Goal: Information Seeking & Learning: Find specific fact

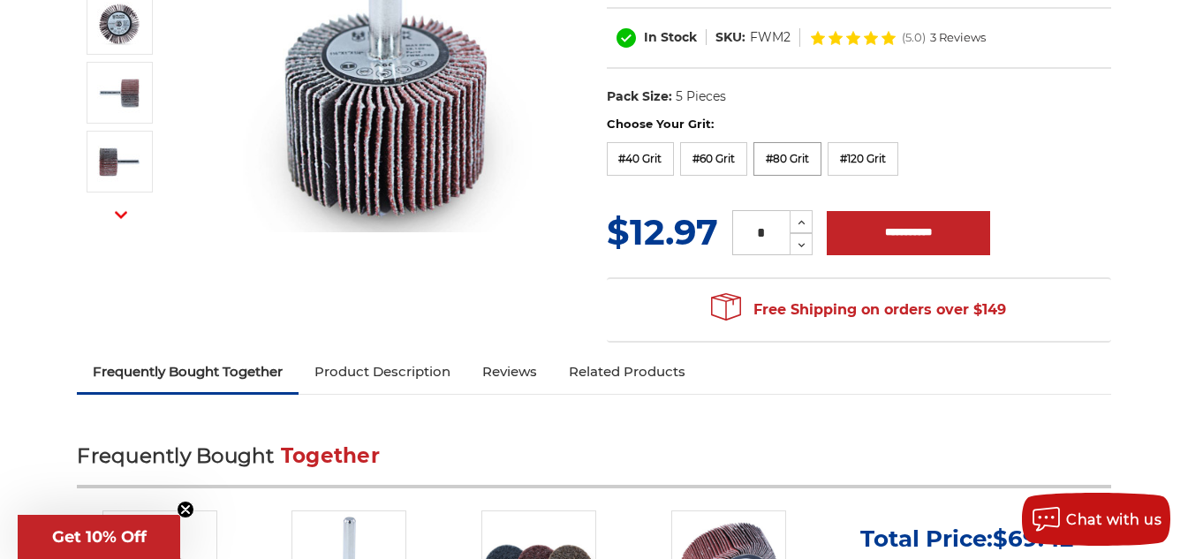
click at [796, 172] on label "#80 Grit" at bounding box center [787, 159] width 68 height 34
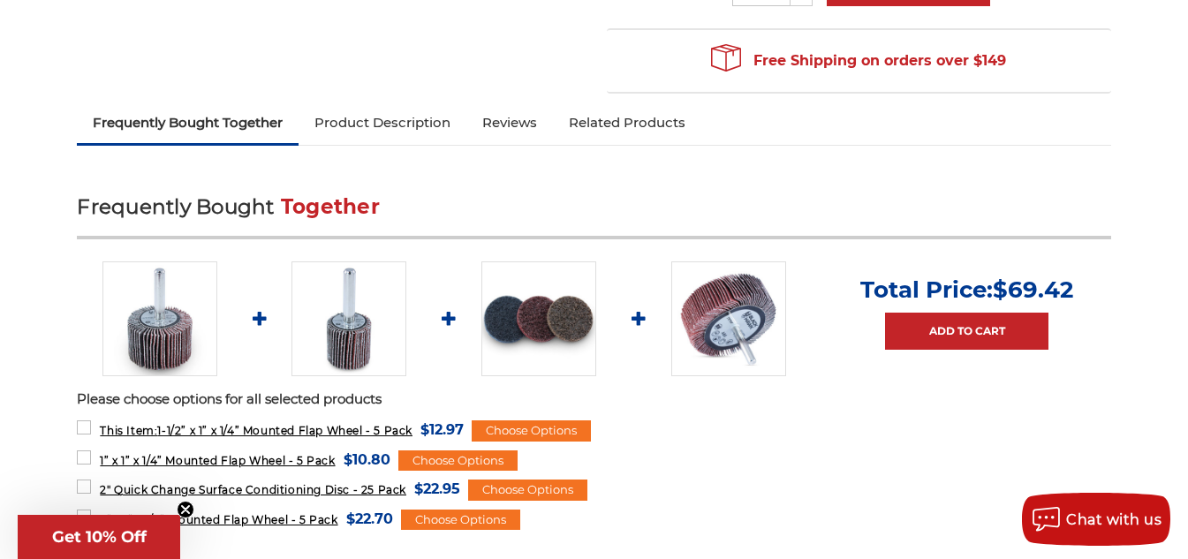
scroll to position [882, 0]
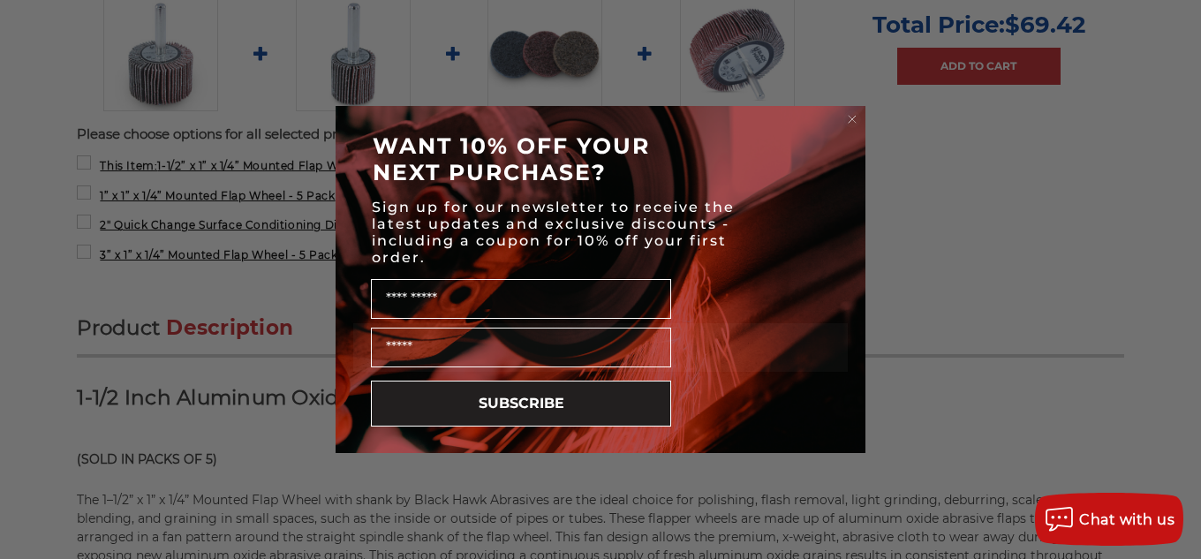
click at [850, 116] on circle "Close dialog" at bounding box center [852, 119] width 17 height 17
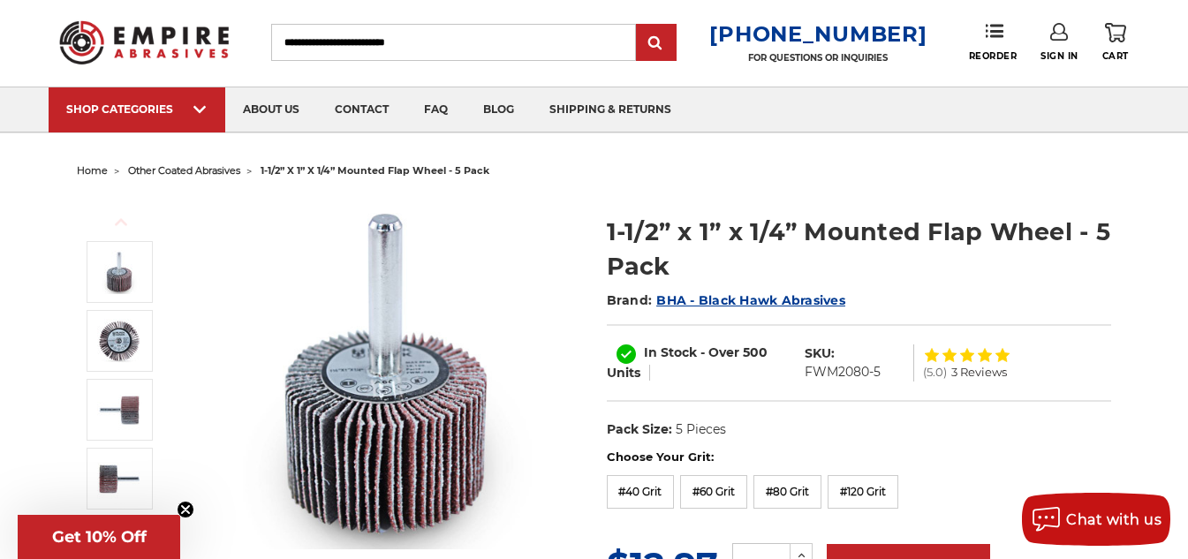
scroll to position [0, 0]
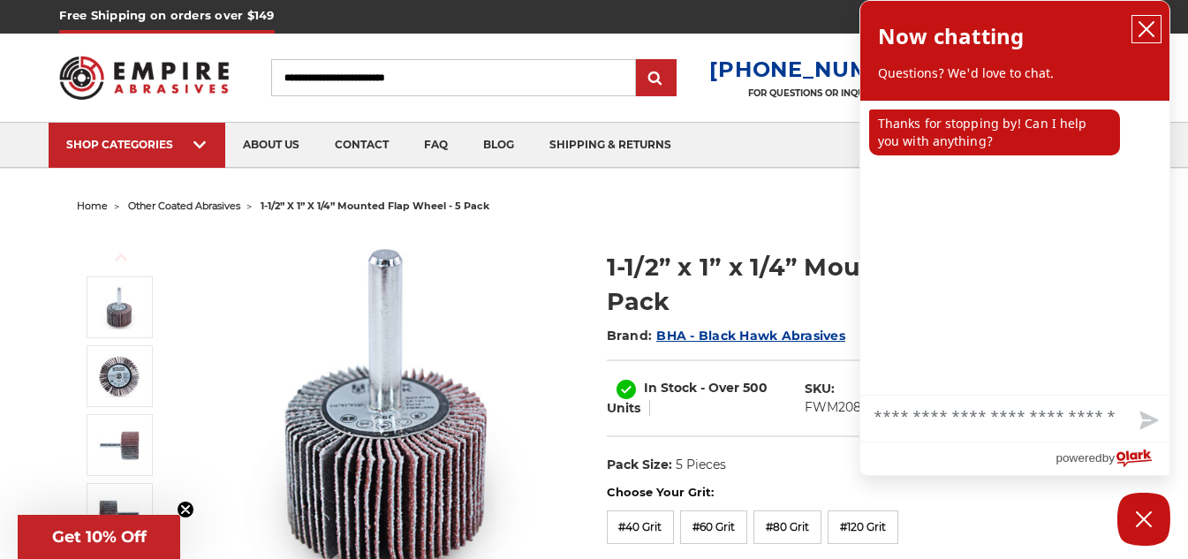
click at [1145, 22] on icon "close chatbox" at bounding box center [1146, 29] width 18 height 18
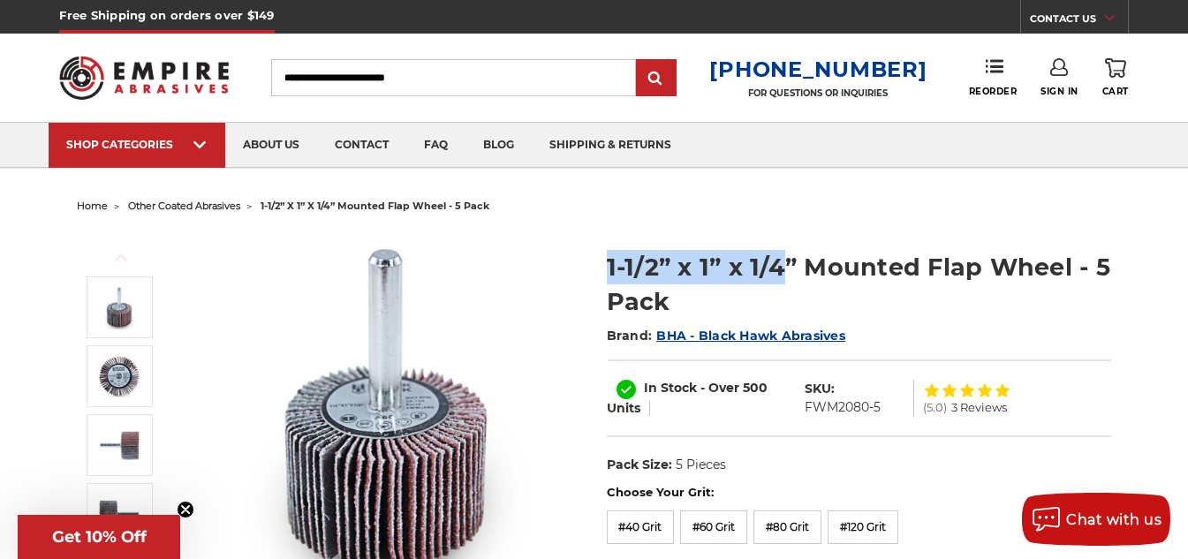
drag, startPoint x: 784, startPoint y: 269, endPoint x: 601, endPoint y: 271, distance: 183.7
click at [601, 271] on section "1-1/2” x 1” x 1/4” Mounted Flap Wheel - 5 Pack Brand: BHA - Black Hawk Abrasive…" at bounding box center [858, 357] width 529 height 253
click at [833, 223] on div "Previous Next 1-1/2” x 1” x 1/4” Mounted Flap Wheel - 5 Pack Brand: In Stock" at bounding box center [593, 470] width 1058 height 502
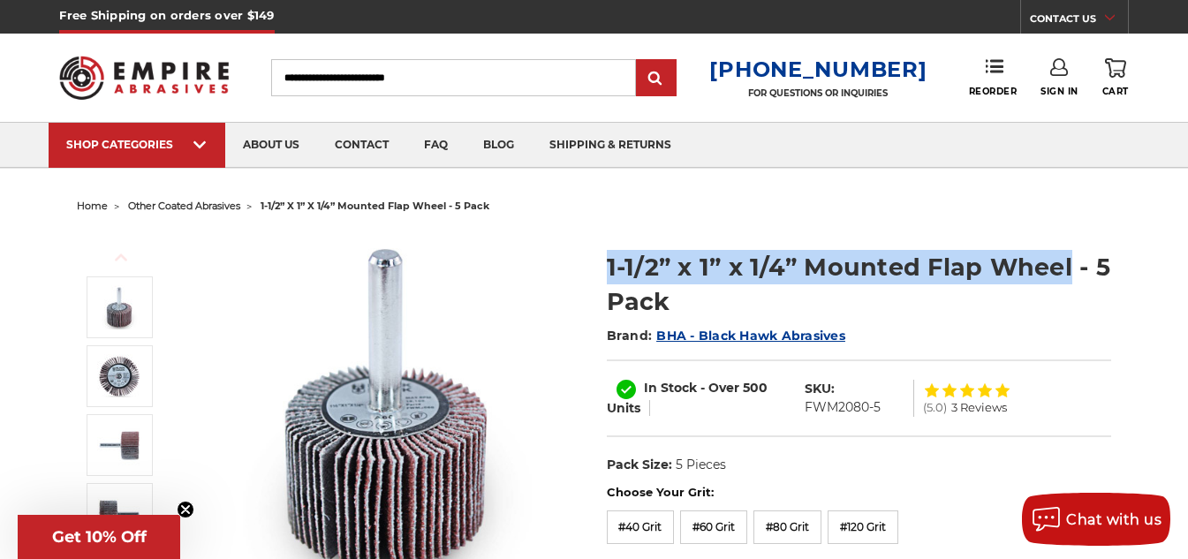
drag, startPoint x: 606, startPoint y: 270, endPoint x: 1066, endPoint y: 276, distance: 460.1
click at [1066, 276] on h1 "1-1/2” x 1” x 1/4” Mounted Flap Wheel - 5 Pack" at bounding box center [859, 284] width 504 height 69
copy h1 "1-1/2” x 1” x 1/4” Mounted Flap Wheel"
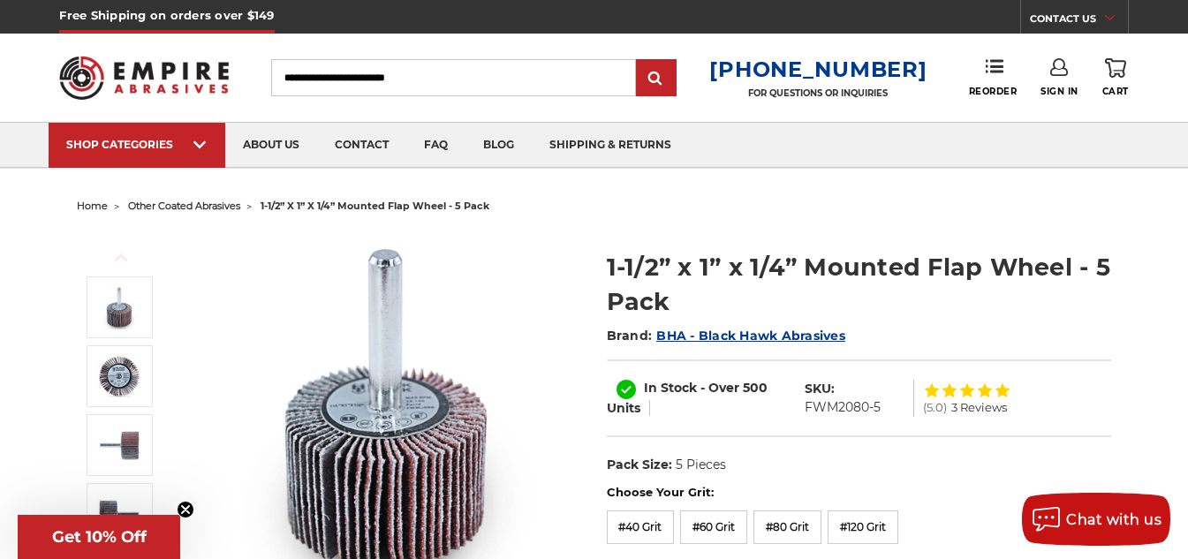
click at [390, 75] on input "Search" at bounding box center [453, 77] width 365 height 37
paste input "**********"
click at [335, 74] on input "**********" at bounding box center [453, 77] width 365 height 37
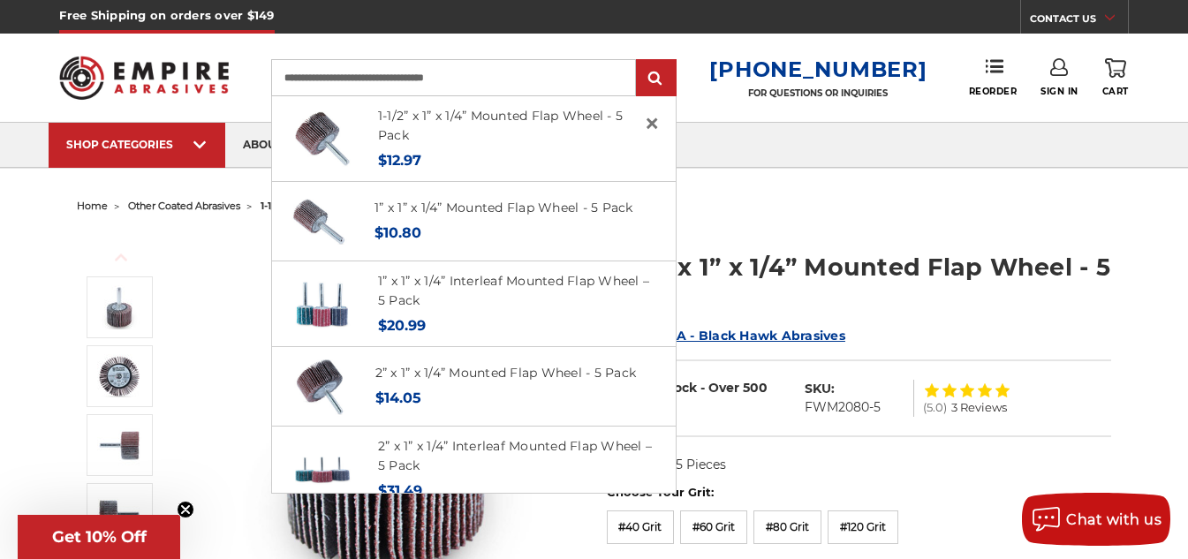
type input "**********"
click at [638, 61] on input "submit" at bounding box center [655, 78] width 35 height 35
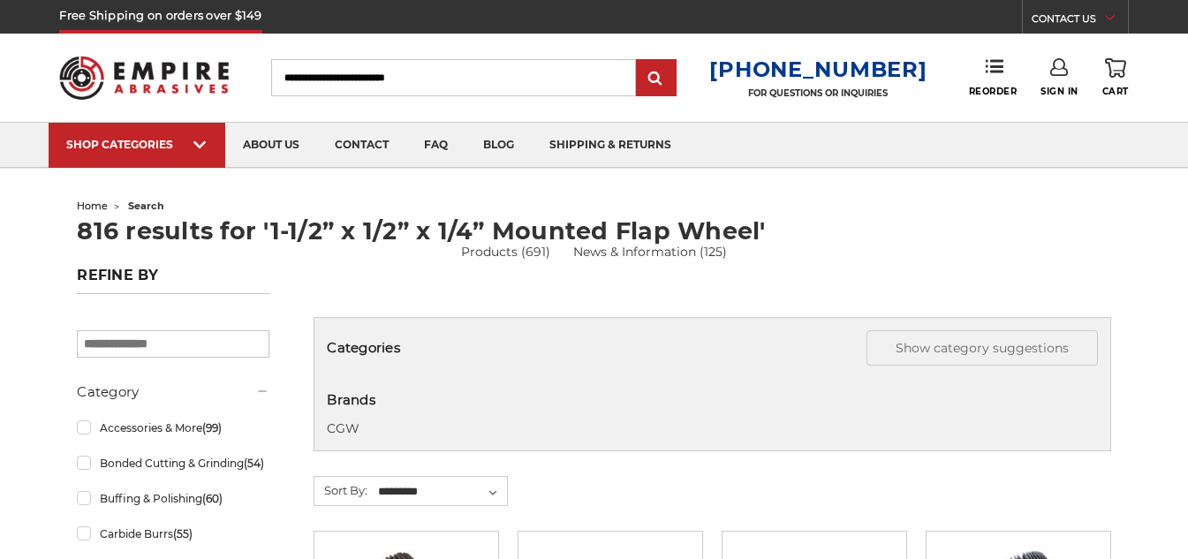
scroll to position [353, 0]
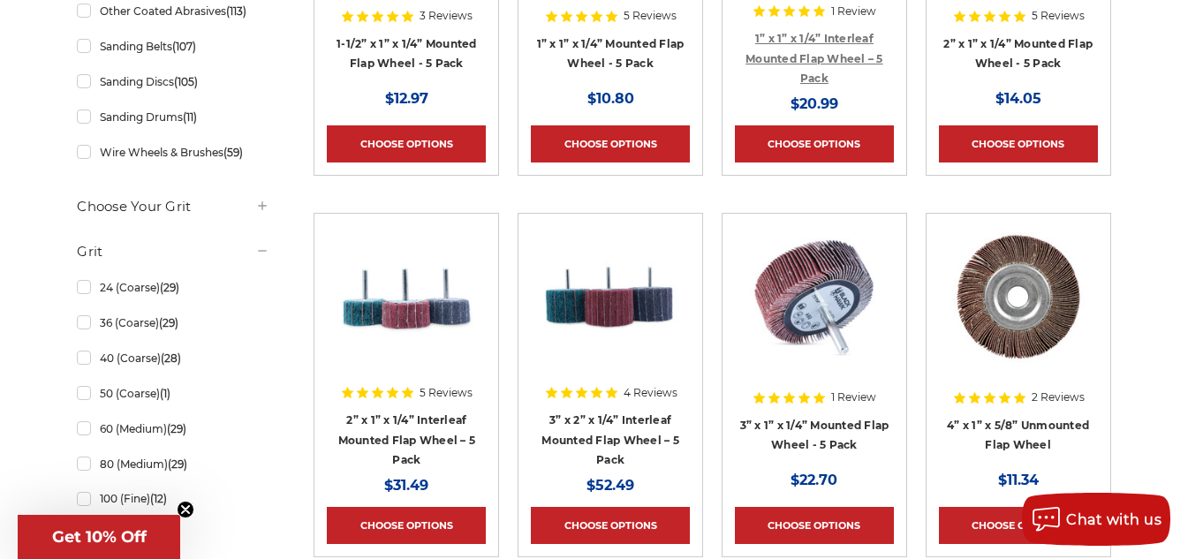
scroll to position [706, 0]
